Goal: Communication & Community: Share content

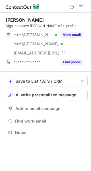
scroll to position [129, 91]
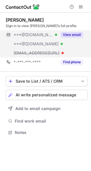
click at [75, 34] on button "View email" at bounding box center [72, 35] width 23 height 6
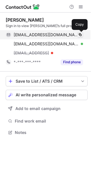
click at [81, 34] on span at bounding box center [80, 34] width 5 height 5
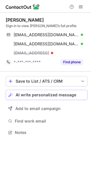
click at [48, 96] on span "AI write personalized message" at bounding box center [46, 95] width 61 height 5
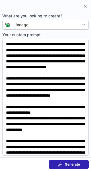
click at [50, 164] on button "Generate" at bounding box center [69, 164] width 40 height 9
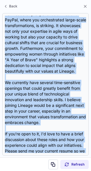
scroll to position [159, 0]
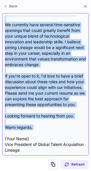
drag, startPoint x: 6, startPoint y: 17, endPoint x: 33, endPoint y: 125, distance: 110.6
click at [33, 125] on div "Dear [PERSON_NAME], I hope this message finds you well. I came across your impr…" at bounding box center [46, 84] width 82 height 137
copy div "Dear [PERSON_NAME], I hope this message finds you well. I came across your impr…"
